Goal: Navigation & Orientation: Go to known website

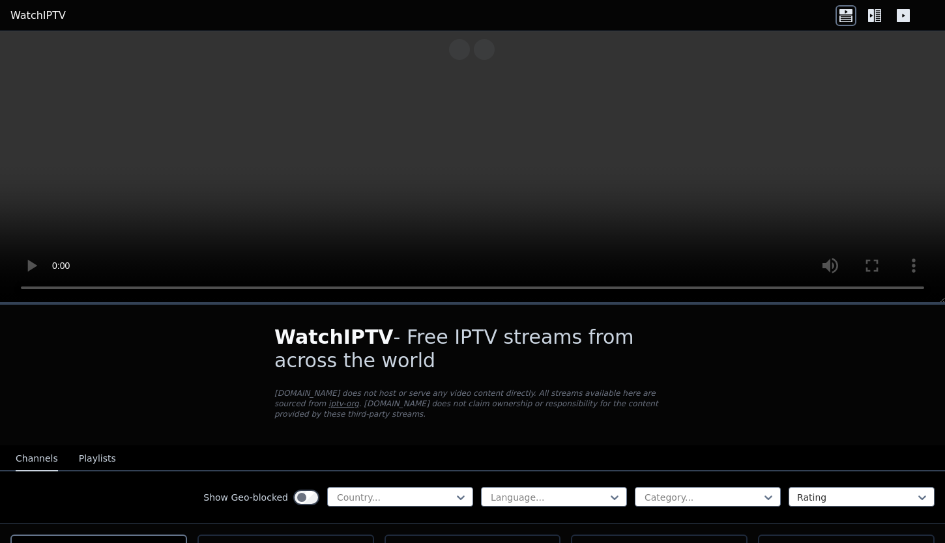
click at [899, 12] on icon at bounding box center [903, 15] width 13 height 13
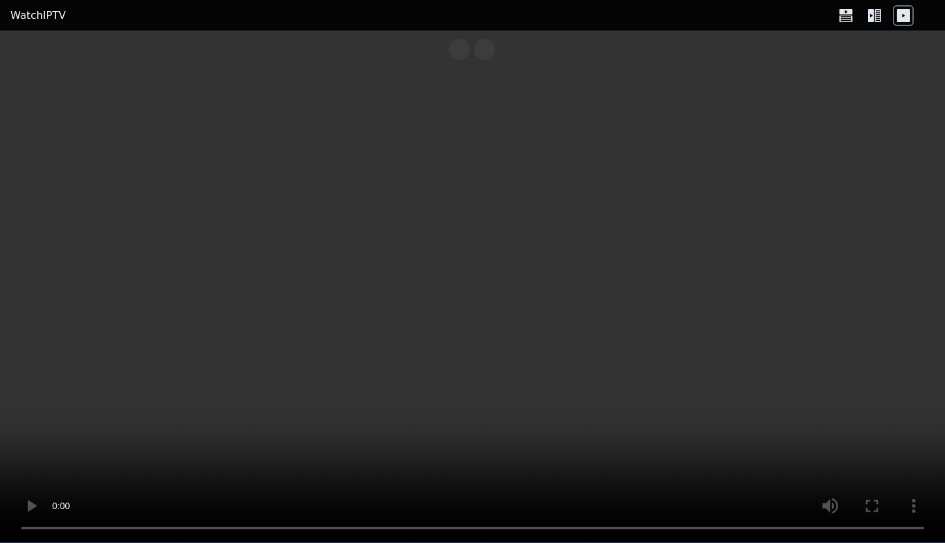
click at [876, 16] on icon at bounding box center [878, 15] width 7 height 13
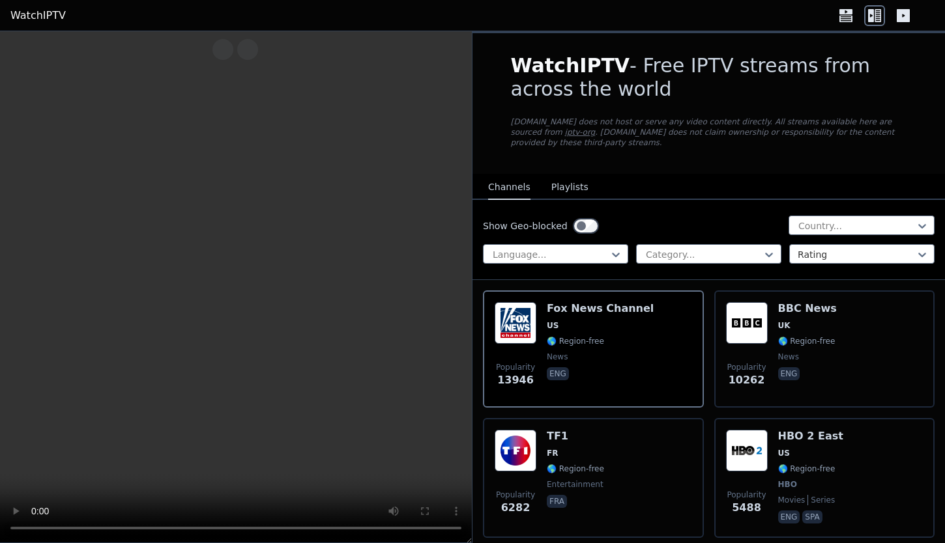
click at [840, 19] on icon at bounding box center [845, 18] width 13 height 7
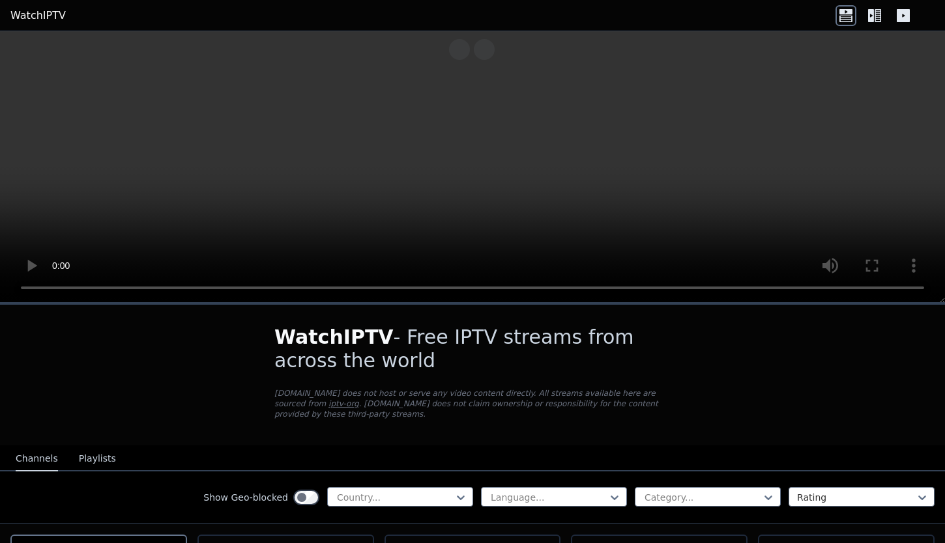
click at [868, 16] on icon at bounding box center [871, 15] width 6 height 13
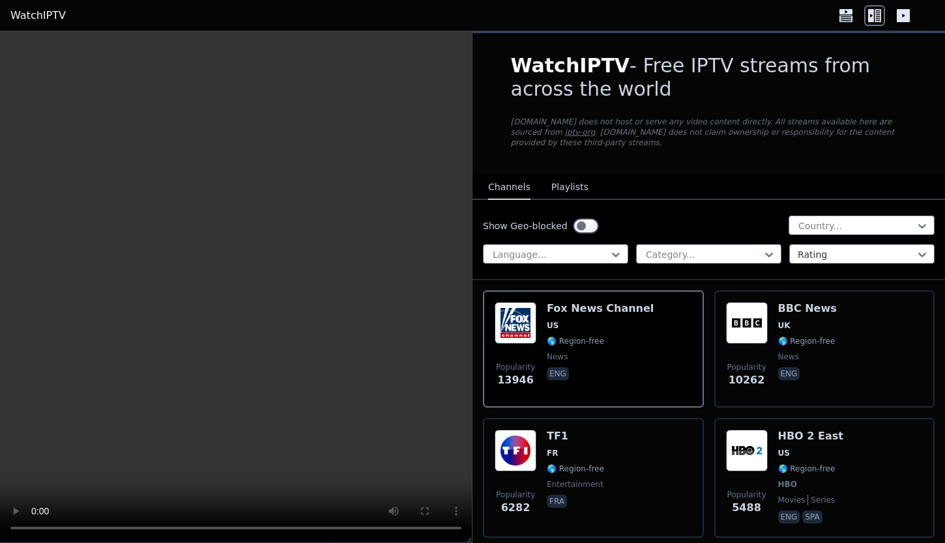
click at [868, 16] on icon at bounding box center [871, 15] width 6 height 13
click at [831, 16] on header "WatchIPTV" at bounding box center [472, 15] width 945 height 31
